Goal: Book appointment/travel/reservation

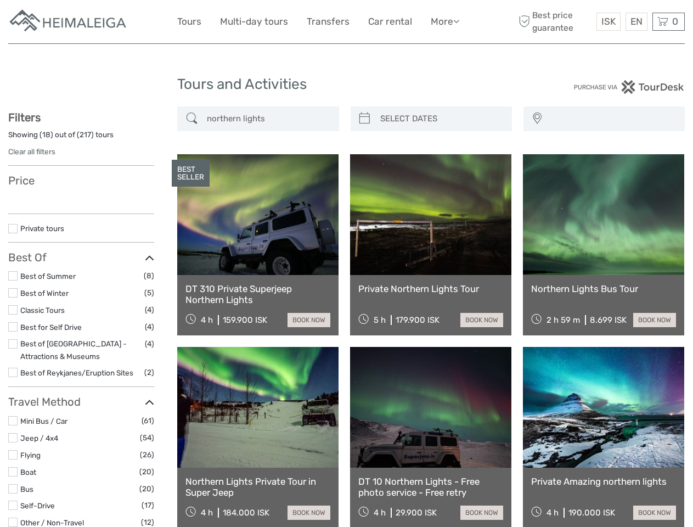
select select
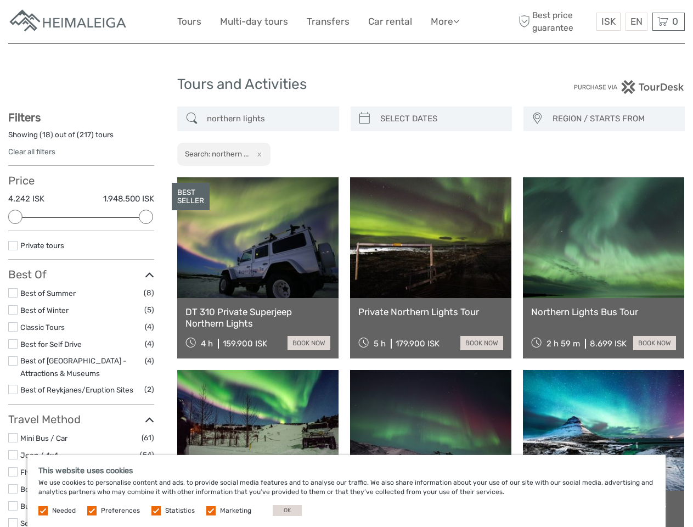
click at [444, 21] on link "More" at bounding box center [445, 22] width 29 height 16
click at [457, 21] on icon at bounding box center [456, 20] width 6 height 9
click at [608, 21] on span "ISK" at bounding box center [608, 21] width 14 height 11
click at [636, 21] on div "EN English Español Deutsch" at bounding box center [637, 22] width 22 height 18
click at [668, 21] on div "0 Items Total 0 ISK Checkout The shopping cart is empty." at bounding box center [668, 22] width 32 height 18
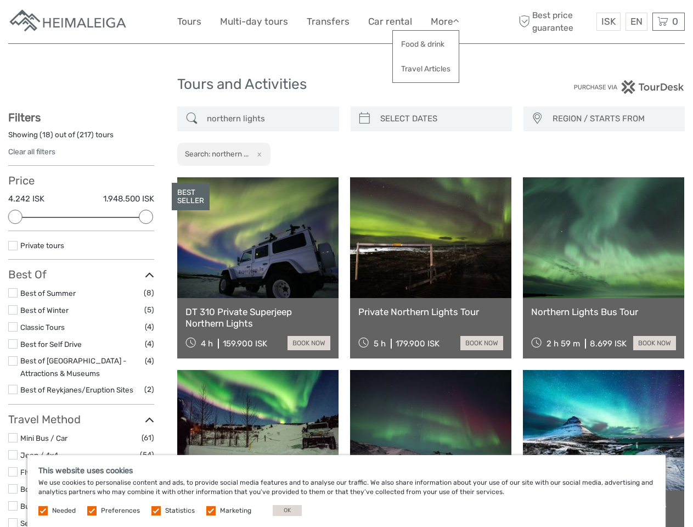
click at [15, 217] on div at bounding box center [15, 217] width 14 height 14
click at [146, 217] on div at bounding box center [146, 217] width 14 height 14
click at [364, 119] on icon at bounding box center [365, 119] width 12 height 18
click at [0, 0] on div at bounding box center [0, 0] width 0 height 0
click at [537, 119] on icon at bounding box center [537, 119] width 10 height 18
